Goal: Task Accomplishment & Management: Use online tool/utility

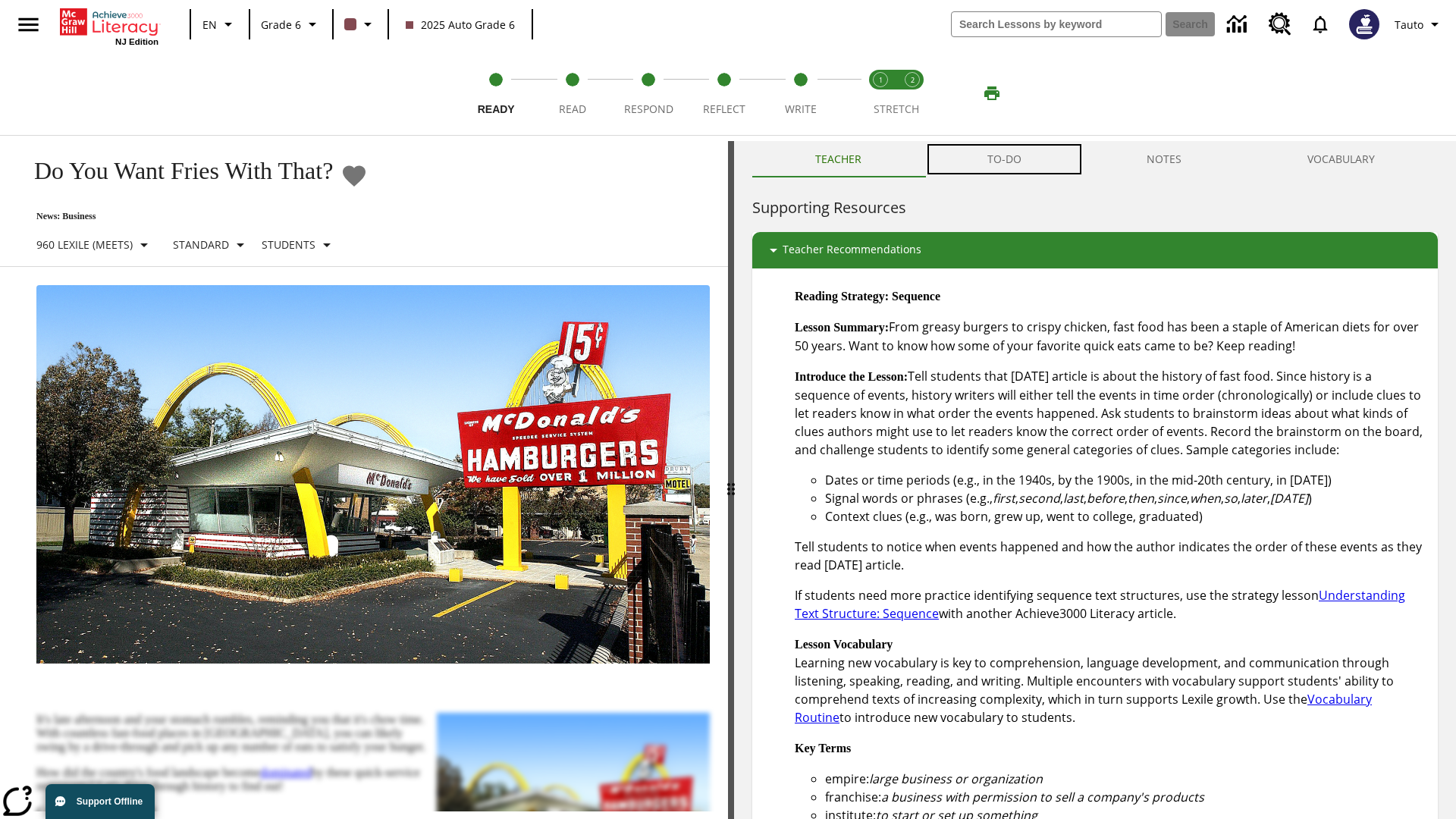
click at [1005, 159] on button "TO-DO" at bounding box center [1004, 159] width 160 height 37
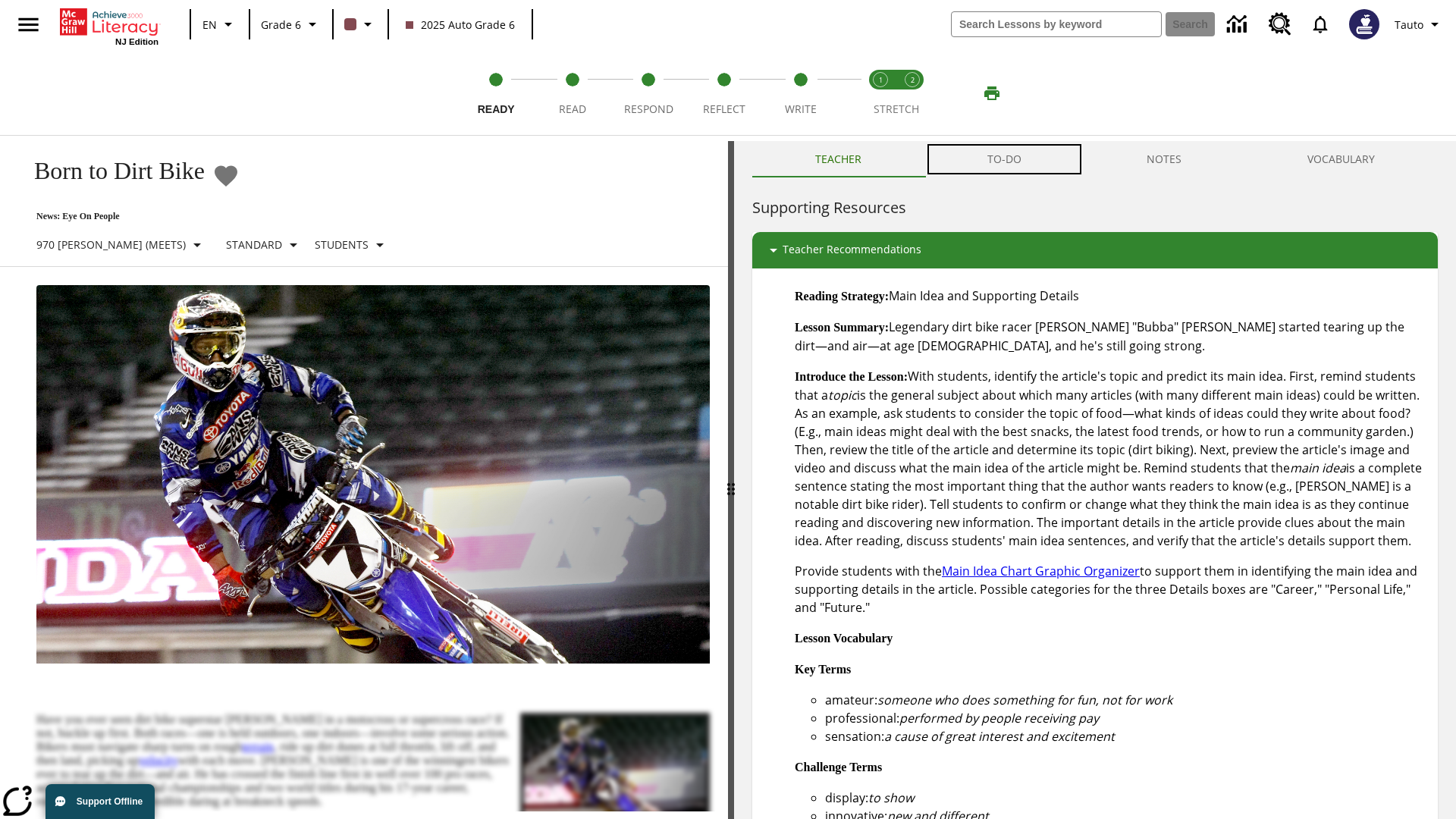
click at [1005, 159] on button "TO-DO" at bounding box center [1004, 159] width 160 height 37
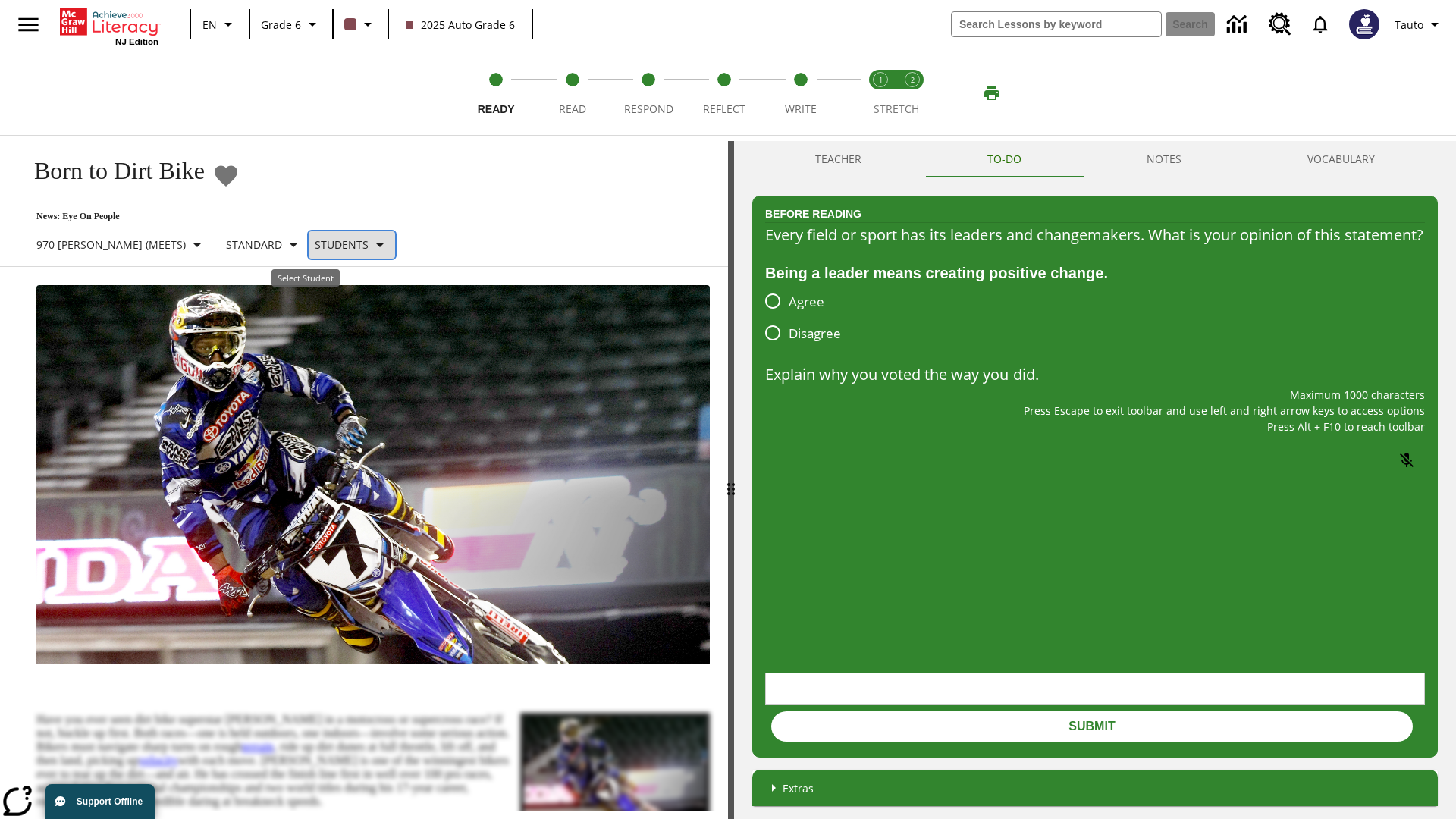
click at [315, 244] on p "Students" at bounding box center [342, 244] width 54 height 16
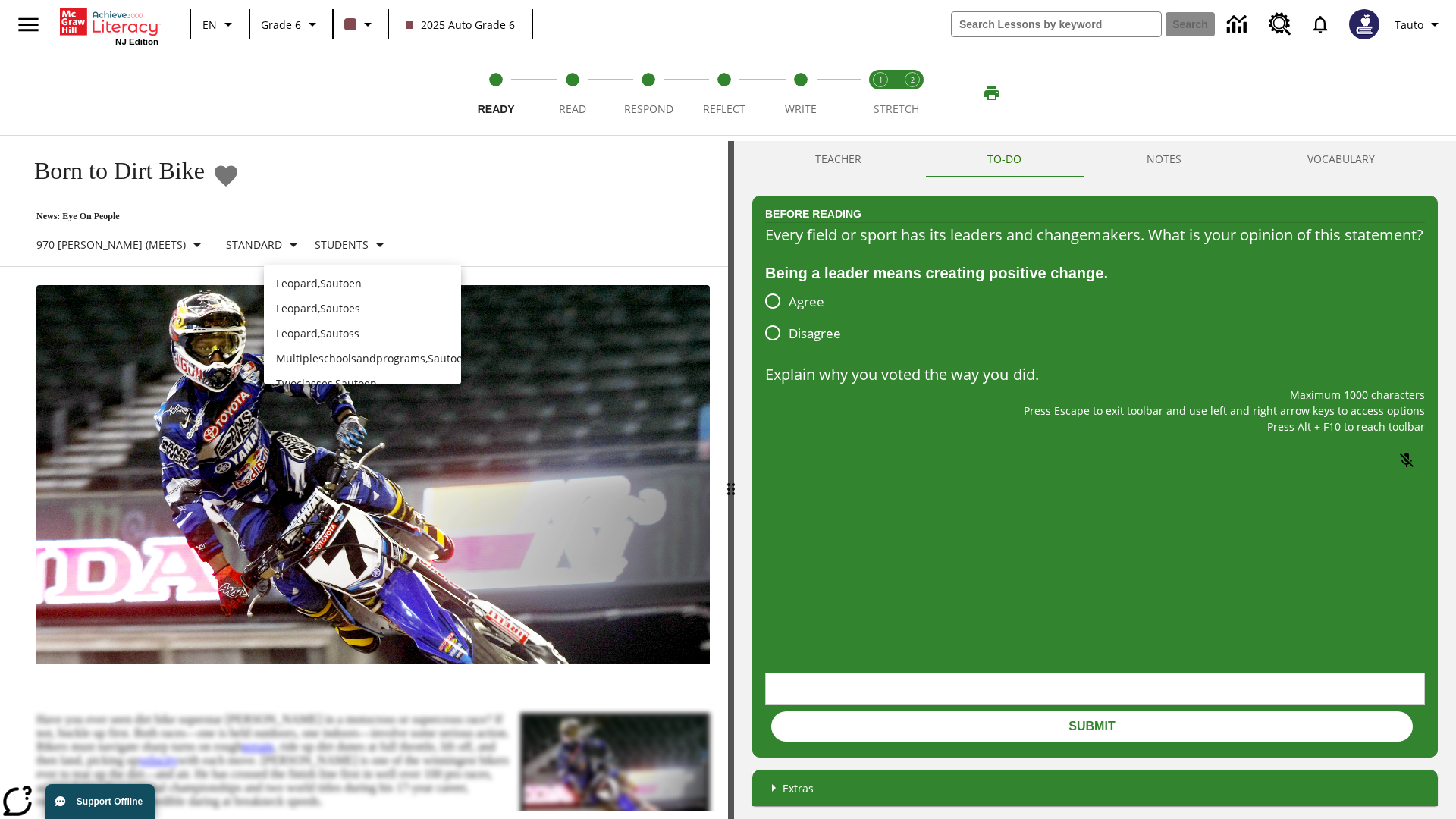
click at [362, 283] on p "Leopard , Sautoen" at bounding box center [362, 283] width 173 height 16
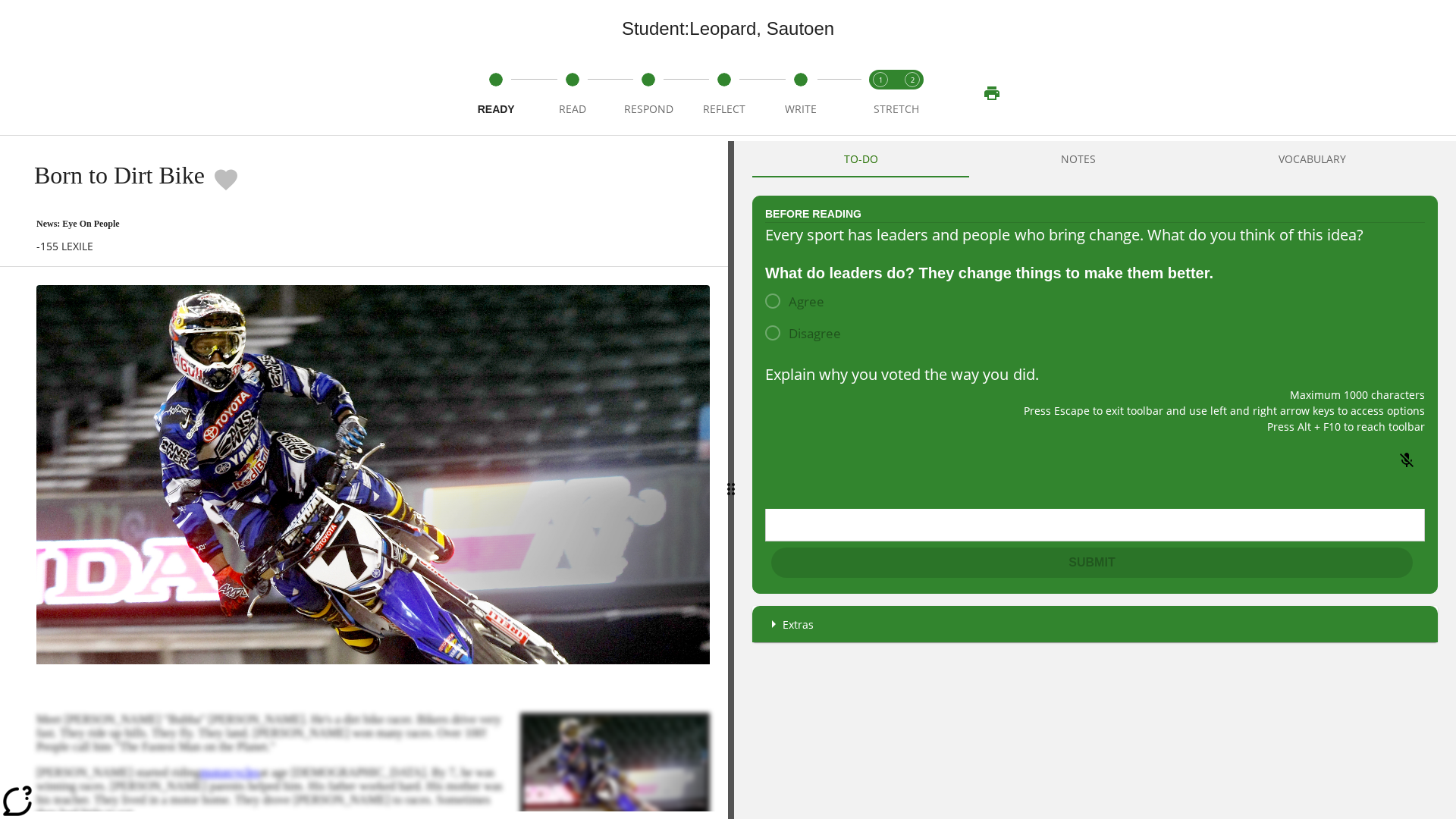
scroll to position [98, 0]
